Goal: Obtain resource: Download file/media

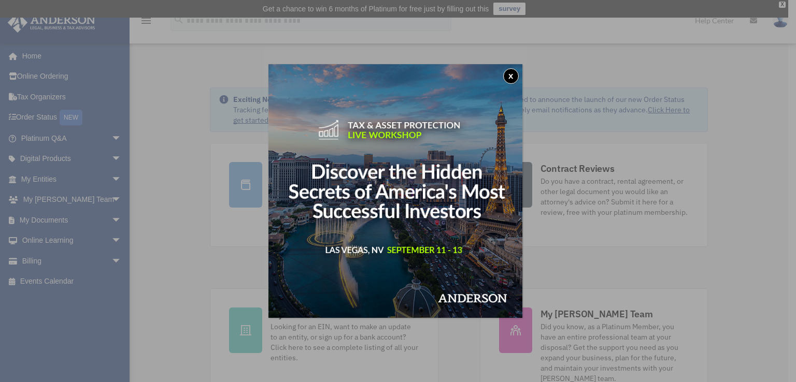
click at [515, 72] on button "x" at bounding box center [511, 76] width 16 height 16
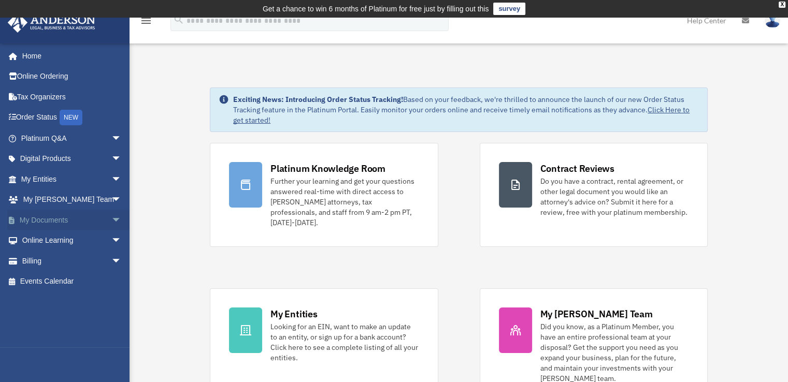
click at [67, 216] on link "My Documents arrow_drop_down" at bounding box center [72, 220] width 130 height 21
click at [111, 214] on span "arrow_drop_down" at bounding box center [121, 220] width 21 height 21
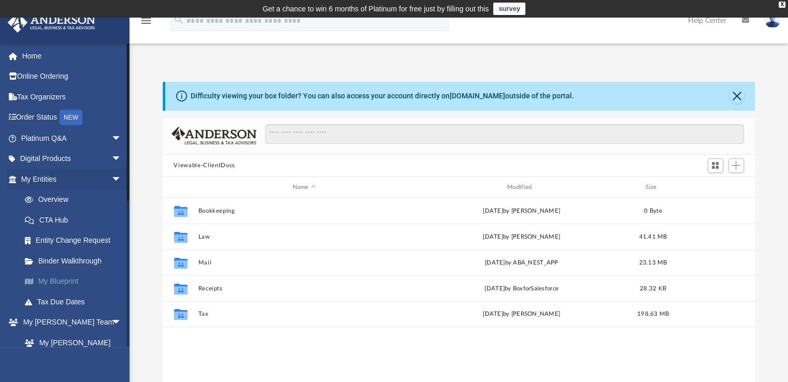
scroll to position [227, 584]
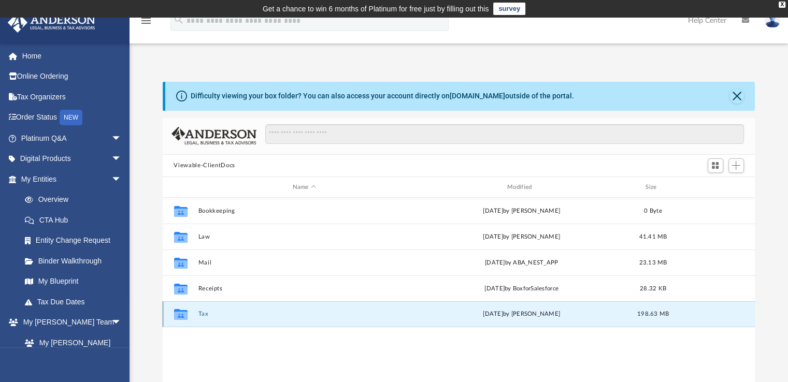
click at [207, 313] on button "Tax" at bounding box center [304, 314] width 212 height 7
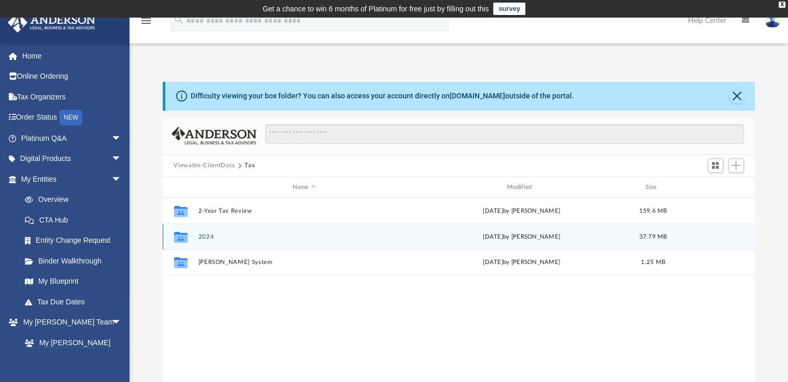
click at [209, 237] on button "2024" at bounding box center [304, 237] width 212 height 7
click at [209, 237] on button "Personal" at bounding box center [304, 237] width 212 height 7
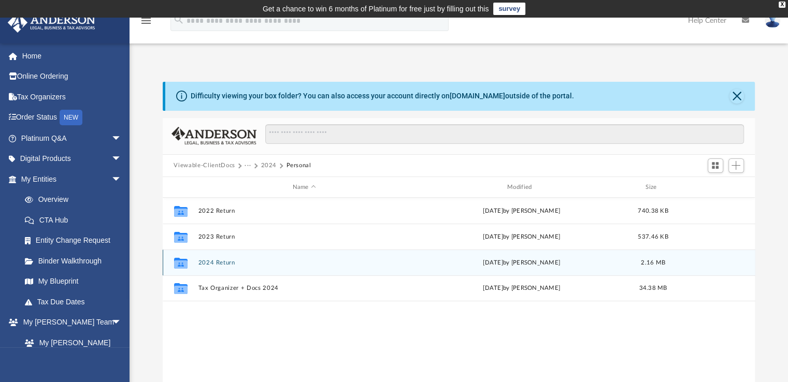
click at [209, 261] on button "2024 Return" at bounding box center [304, 263] width 212 height 7
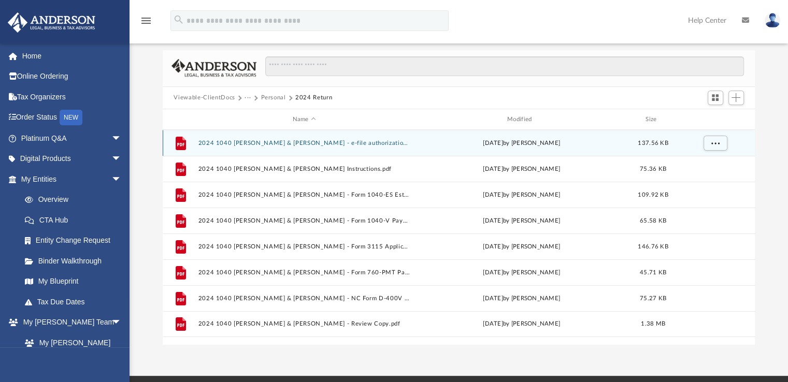
scroll to position [69, 0]
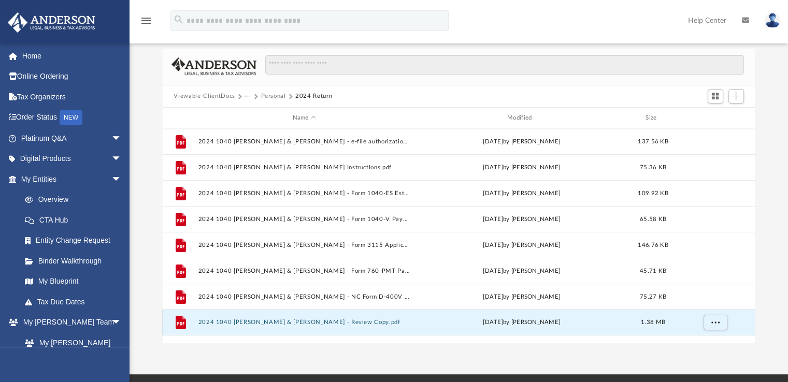
click at [283, 321] on button "2024 1040 [PERSON_NAME] & [PERSON_NAME] - Review Copy.pdf" at bounding box center [304, 323] width 212 height 7
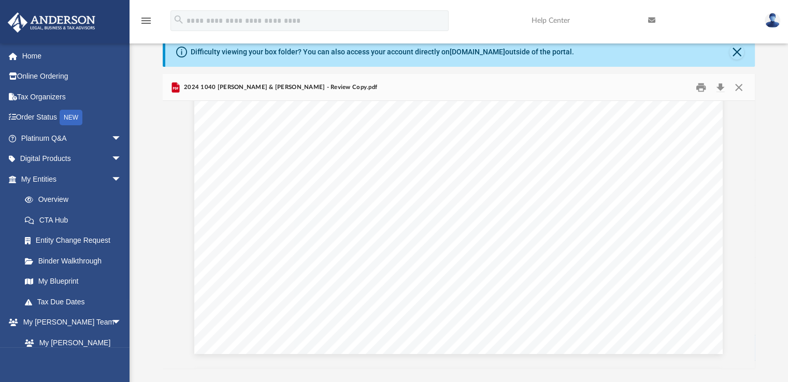
scroll to position [31209, 0]
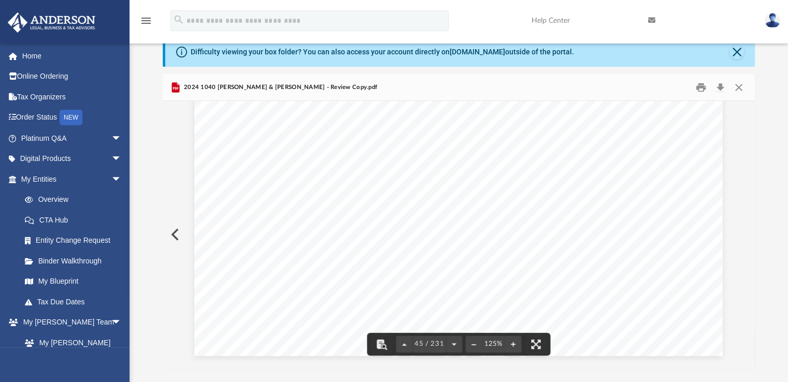
drag, startPoint x: 626, startPoint y: 243, endPoint x: 630, endPoint y: 284, distance: 41.7
click at [630, 284] on div "Credit for other dependents Department of the Treasury - Internal Revenue Servi…" at bounding box center [458, 15] width 528 height 684
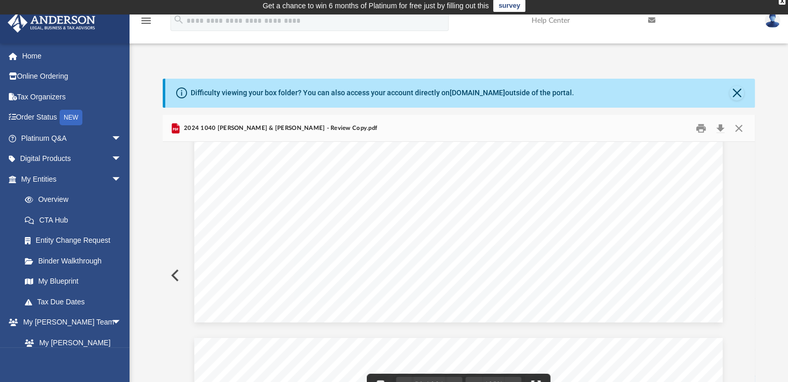
scroll to position [34726, 0]
